Goal: Task Accomplishment & Management: Use online tool/utility

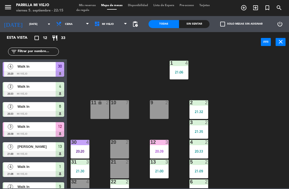
click at [193, 25] on div "Sin sentar" at bounding box center [194, 24] width 31 height 8
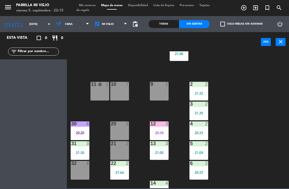
scroll to position [20, 0]
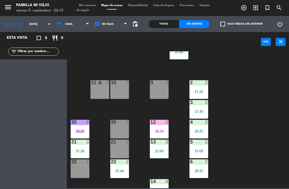
click at [76, 178] on div "32 4" at bounding box center [80, 169] width 19 height 19
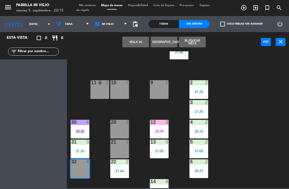
click at [144, 41] on button "WALK IN" at bounding box center [135, 42] width 27 height 11
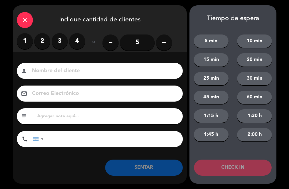
click at [46, 43] on label "2" at bounding box center [42, 41] width 16 height 16
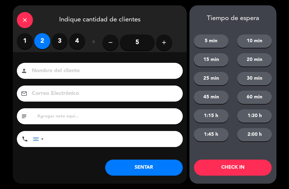
click at [79, 41] on label "4" at bounding box center [77, 41] width 16 height 16
click at [133, 171] on button "SENTAR" at bounding box center [144, 168] width 78 height 16
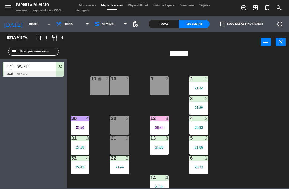
scroll to position [25, 0]
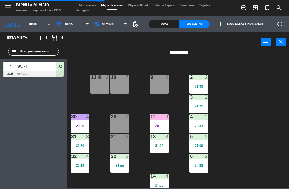
click at [89, 2] on div "menu Parrilla Mi Viejo [DATE] 5. septiembre - 22:15 Mis reservas Mapa de mesas …" at bounding box center [144, 8] width 289 height 16
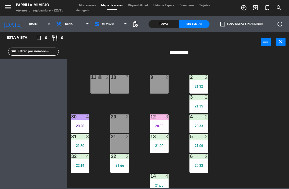
click at [91, 8] on span "Tarjetas de regalo" at bounding box center [143, 8] width 134 height 8
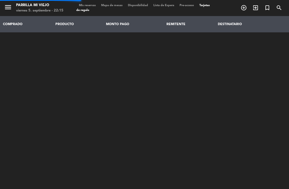
click at [89, 4] on span "Mis reservas" at bounding box center [87, 5] width 22 height 3
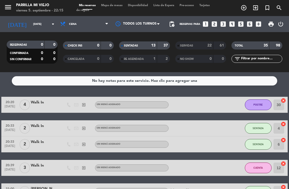
click at [151, 44] on strong "13" at bounding box center [153, 46] width 4 height 4
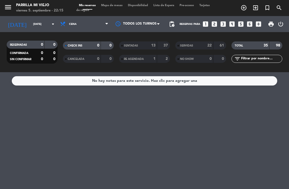
click at [44, 26] on input "[DATE]" at bounding box center [49, 24] width 37 height 8
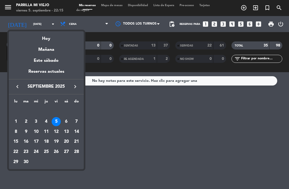
click at [66, 122] on div "6" at bounding box center [66, 121] width 9 height 9
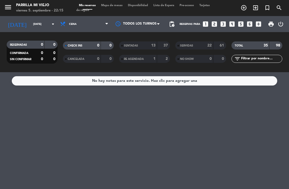
type input "[DATE]"
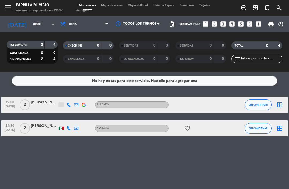
click at [61, 102] on div at bounding box center [61, 105] width 7 height 16
click at [56, 103] on div "[PERSON_NAME]" at bounding box center [44, 103] width 27 height 6
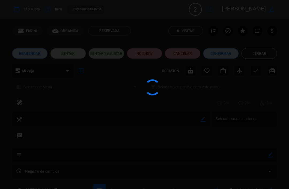
click at [58, 106] on div at bounding box center [144, 94] width 289 height 189
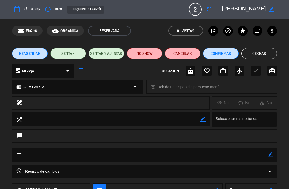
click at [270, 53] on button "Cerrar" at bounding box center [259, 53] width 36 height 11
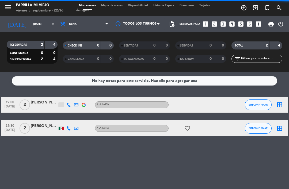
click at [48, 26] on input "[DATE]" at bounding box center [49, 24] width 37 height 8
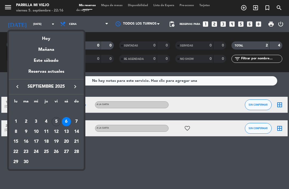
click at [70, 72] on div "Reservas actuales" at bounding box center [46, 73] width 75 height 11
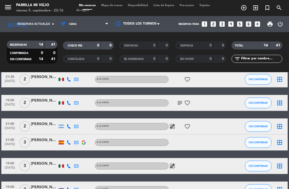
scroll to position [37, 0]
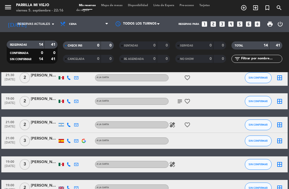
click at [69, 126] on icon at bounding box center [69, 125] width 4 height 4
click at [119, 4] on span "Mapa de mesas" at bounding box center [111, 5] width 27 height 3
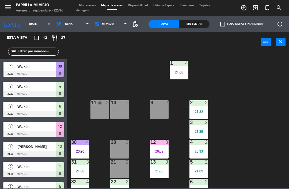
click at [187, 22] on div "Sin sentar" at bounding box center [194, 24] width 31 height 8
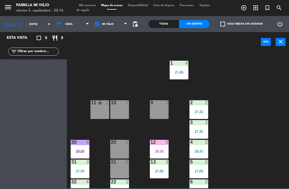
click at [85, 2] on div "menu Parrilla Mi Viejo [DATE] 5. septiembre - 22:16 Mis reservas Mapa de mesas …" at bounding box center [144, 8] width 289 height 16
click at [89, 5] on span "Mis reservas" at bounding box center [87, 5] width 22 height 3
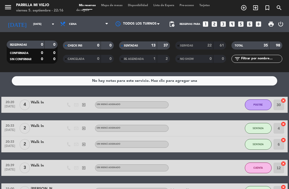
click at [152, 44] on strong "13" at bounding box center [153, 46] width 4 height 4
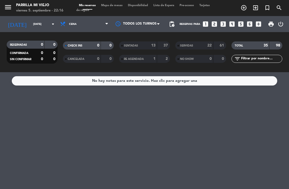
click at [42, 22] on input "[DATE]" at bounding box center [49, 24] width 37 height 8
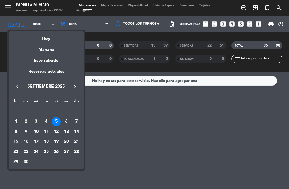
click at [79, 121] on div "7" at bounding box center [76, 121] width 9 height 9
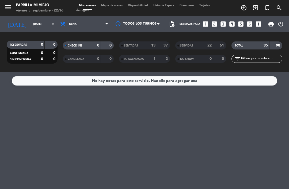
type input "[DATE]"
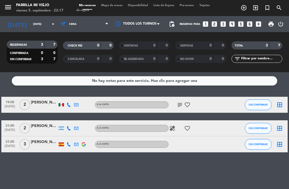
click at [182, 103] on icon "subject" at bounding box center [180, 105] width 6 height 6
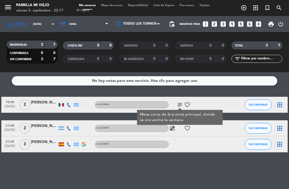
click at [221, 163] on div "No hay notas para este servicio. Haz clic para agregar una 19:00 [DATE] 2 [PERS…" at bounding box center [144, 130] width 289 height 117
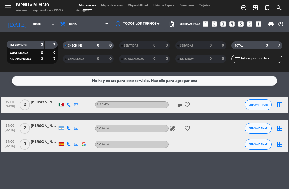
click at [31, 22] on input "[DATE]" at bounding box center [49, 24] width 37 height 8
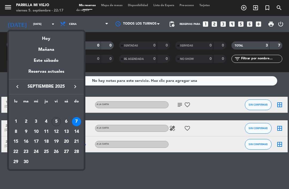
click at [50, 70] on div "Reservas actuales" at bounding box center [46, 73] width 75 height 11
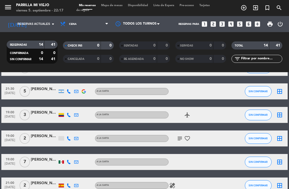
scroll to position [181, 0]
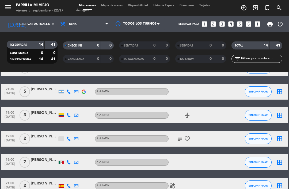
click at [179, 137] on icon "subject" at bounding box center [180, 139] width 6 height 6
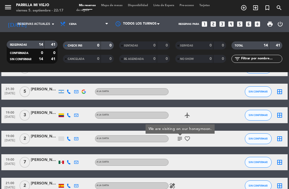
click at [229, 133] on div "19:00 [DATE] 2 CHOONGYUP [PERSON_NAME] A LA CARTA subject We are visiting on ou…" at bounding box center [144, 139] width 286 height 16
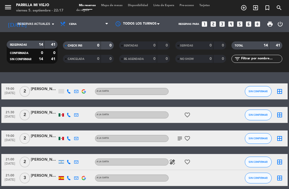
scroll to position [0, 0]
click at [42, 21] on input at bounding box center [49, 24] width 37 height 8
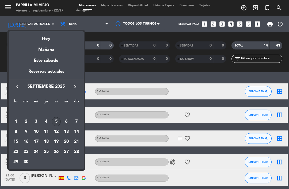
click at [54, 40] on div "Hoy" at bounding box center [46, 36] width 75 height 11
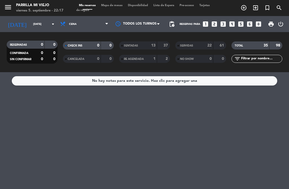
click at [35, 26] on input "[DATE]" at bounding box center [49, 24] width 37 height 8
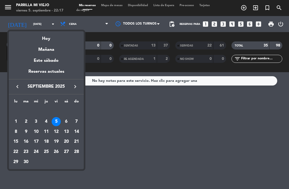
click at [63, 121] on div "6" at bounding box center [66, 121] width 9 height 9
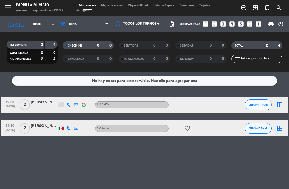
click at [38, 23] on input "[DATE]" at bounding box center [49, 24] width 37 height 8
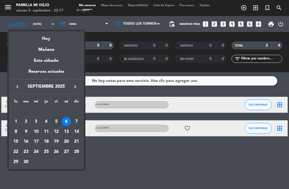
click at [54, 119] on div "5" at bounding box center [56, 121] width 9 height 9
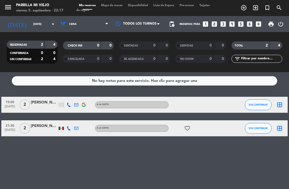
type input "[DATE]"
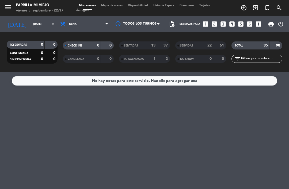
click at [94, 42] on div "CHECK INS 0 0" at bounding box center [88, 45] width 51 height 8
click at [113, 5] on span "Mapa de mesas" at bounding box center [111, 5] width 27 height 3
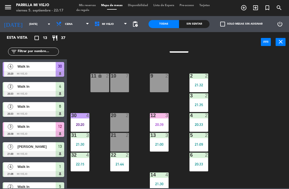
scroll to position [28, 0]
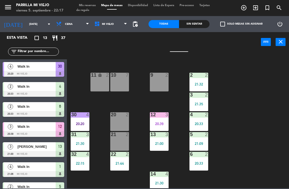
click at [81, 120] on div "30 4 20:20" at bounding box center [80, 121] width 19 height 19
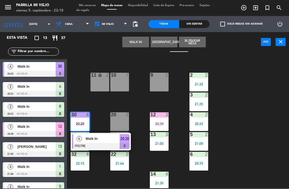
click at [128, 145] on div at bounding box center [101, 146] width 58 height 6
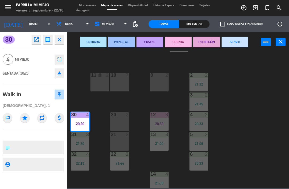
click at [176, 38] on button "CUENTA" at bounding box center [178, 42] width 27 height 11
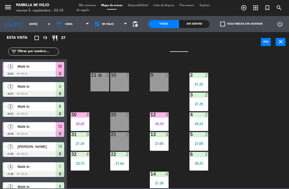
click at [257, 114] on div "1 4 21:06 2 2 21:32 9 2 10 7 11 lock 2 3 2 21:35 4 2 20:33 12 3 20:39 20 2 30 4…" at bounding box center [179, 119] width 219 height 137
click at [192, 26] on div "Sin sentar" at bounding box center [194, 24] width 31 height 8
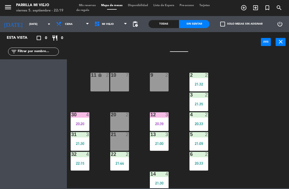
click at [253, 145] on div "1 4 21:06 2 2 21:32 9 2 10 7 11 lock 2 3 2 21:35 4 2 20:33 12 3 20:39 20 2 30 4…" at bounding box center [179, 119] width 219 height 137
click at [76, 126] on div "20:20" at bounding box center [80, 124] width 19 height 4
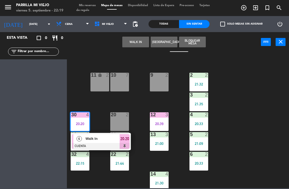
click at [130, 139] on div "4 Walk In CUENTA 20:20" at bounding box center [101, 141] width 60 height 17
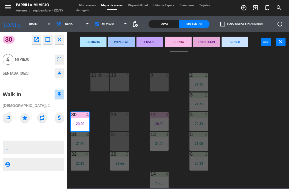
click at [236, 44] on button "SERVIR" at bounding box center [235, 42] width 27 height 11
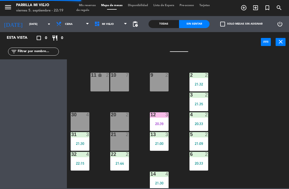
click at [244, 114] on div "1 4 21:06 2 2 21:32 9 2 10 7 11 lock 2 3 2 21:35 4 2 20:33 12 3 20:39 20 2 30 4…" at bounding box center [179, 119] width 219 height 137
click at [82, 4] on span "Mis reservas" at bounding box center [87, 5] width 22 height 3
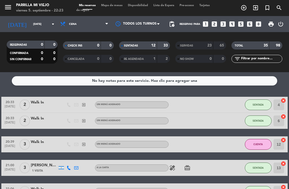
click at [149, 47] on div "12" at bounding box center [150, 46] width 11 height 6
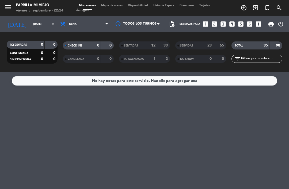
click at [101, 4] on span "Mapa de mesas" at bounding box center [111, 5] width 27 height 3
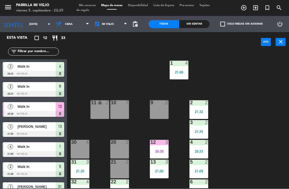
click at [115, 2] on div "menu Parrilla Mi Viejo [DATE] 5. septiembre - 22:25 Mis reservas Mapa de mesas …" at bounding box center [144, 8] width 289 height 16
click at [162, 144] on div at bounding box center [159, 142] width 9 height 5
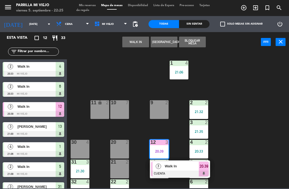
click at [202, 173] on div at bounding box center [180, 174] width 58 height 6
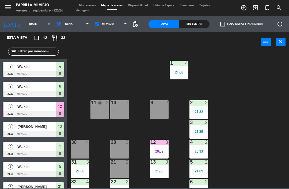
click at [196, 155] on div "4 2 20:33" at bounding box center [198, 149] width 19 height 19
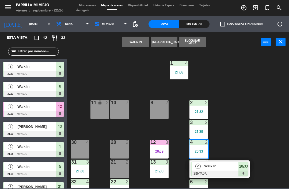
click at [249, 168] on div "2 Walk In SENTADA 20:33" at bounding box center [219, 169] width 60 height 17
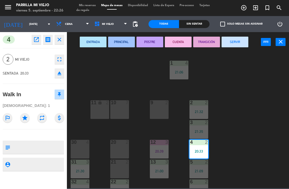
click at [244, 41] on button "SERVIR" at bounding box center [235, 42] width 27 height 11
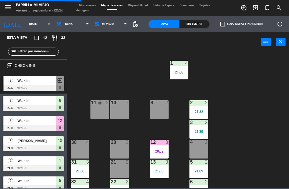
scroll to position [15, 0]
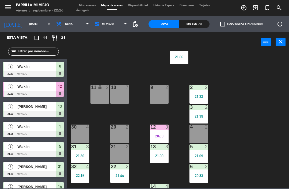
click at [207, 27] on div "Sin sentar" at bounding box center [194, 24] width 31 height 8
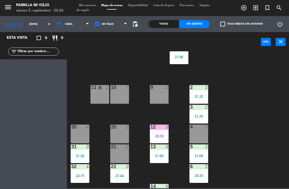
click at [3, 83] on div "Esta vista crop_square 0 restaurant 0 filter_list" at bounding box center [33, 110] width 67 height 157
click at [24, 69] on div "Esta vista crop_square 0 restaurant 0 filter_list" at bounding box center [33, 110] width 67 height 157
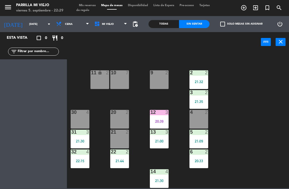
scroll to position [31, 0]
